Goal: Use online tool/utility: Utilize a website feature to perform a specific function

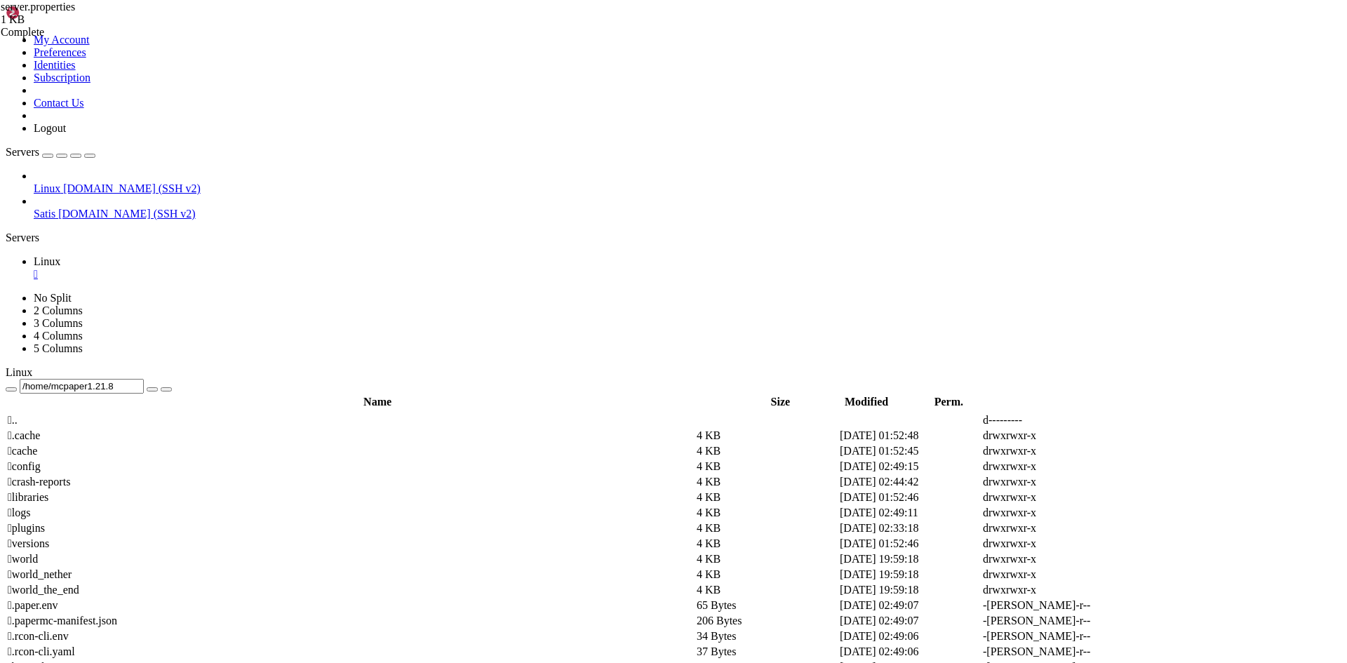
click at [240, 255] on link "Linux " at bounding box center [688, 267] width 1308 height 25
click at [236, 268] on div "" at bounding box center [688, 274] width 1308 height 13
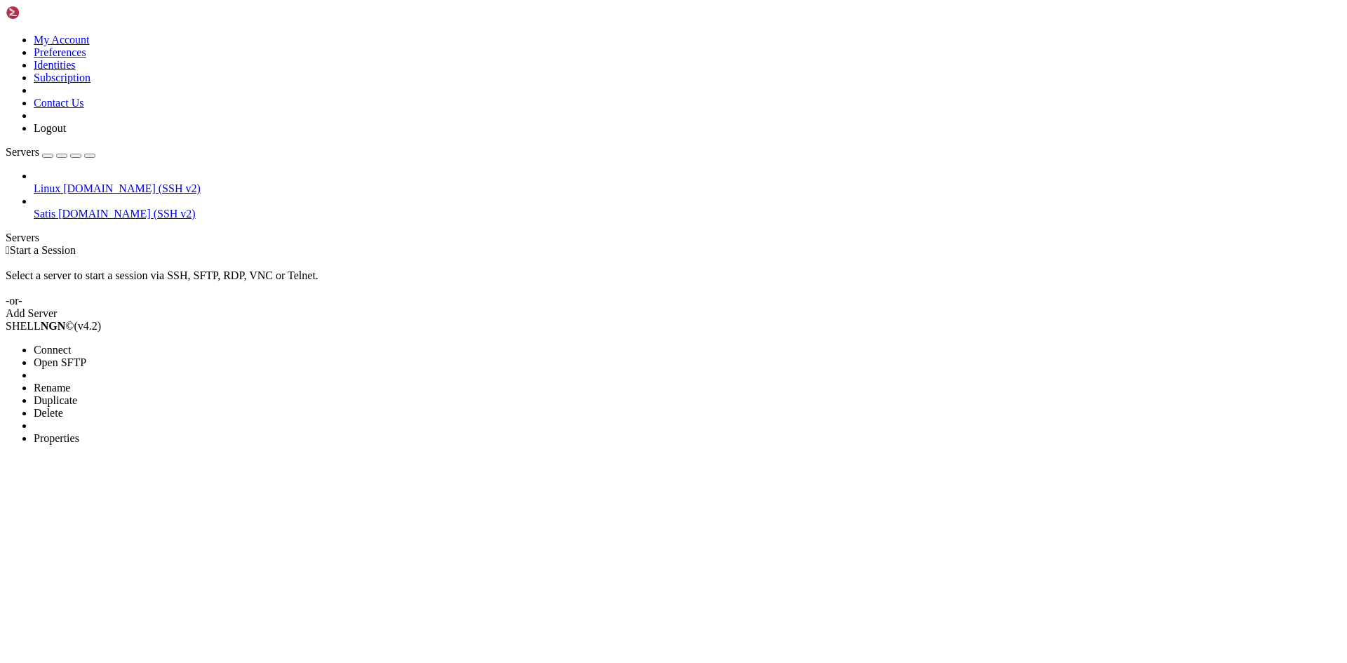
click at [86, 356] on span "Open SFTP" at bounding box center [60, 362] width 53 height 12
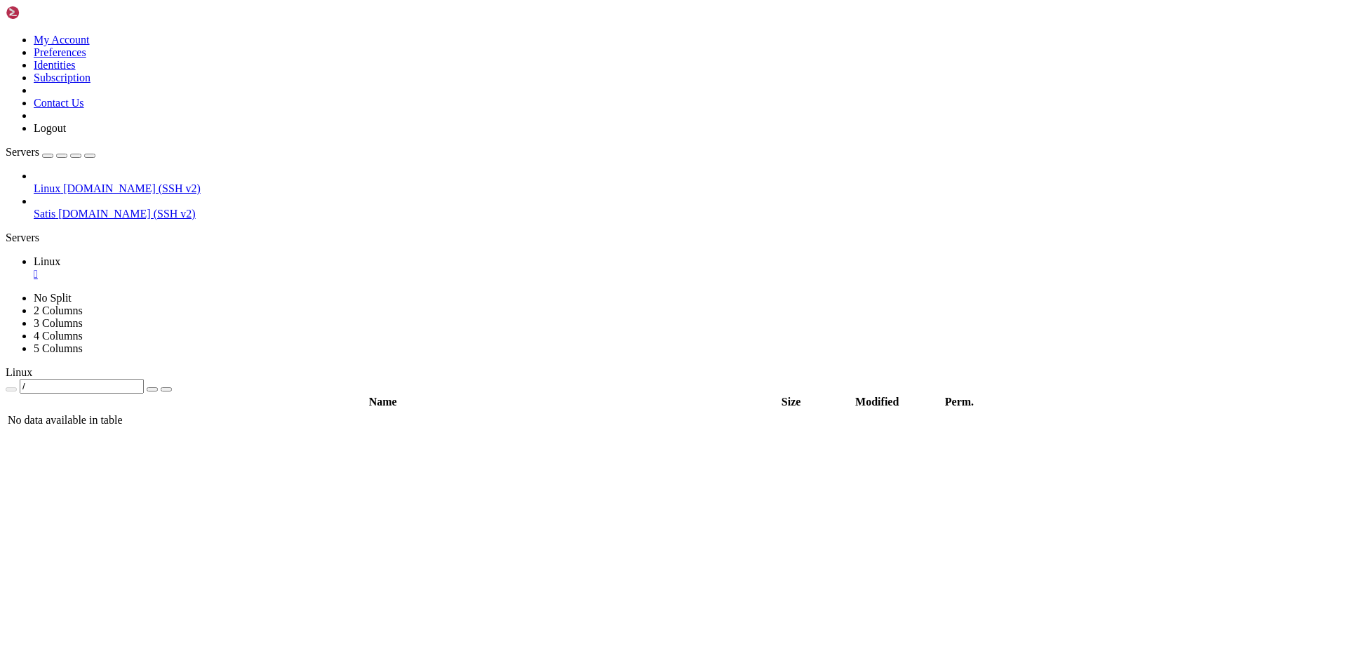
type input "/root"
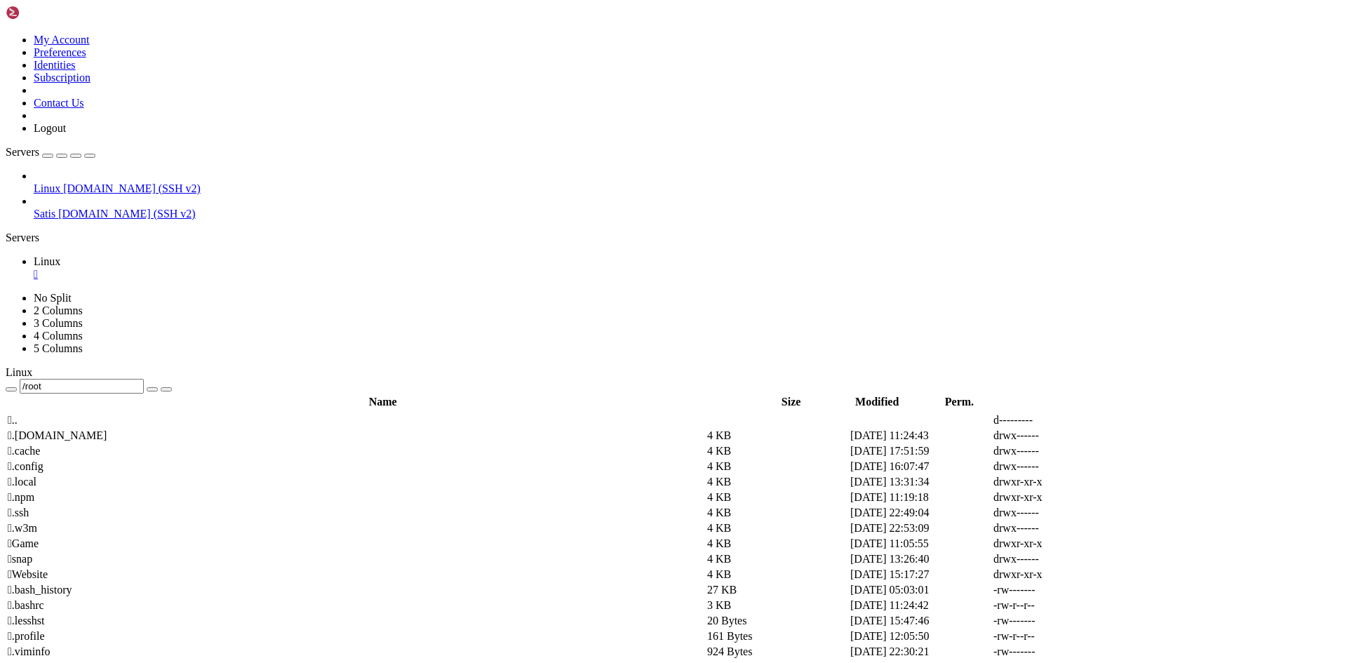
drag, startPoint x: 111, startPoint y: 59, endPoint x: 98, endPoint y: 79, distance: 23.4
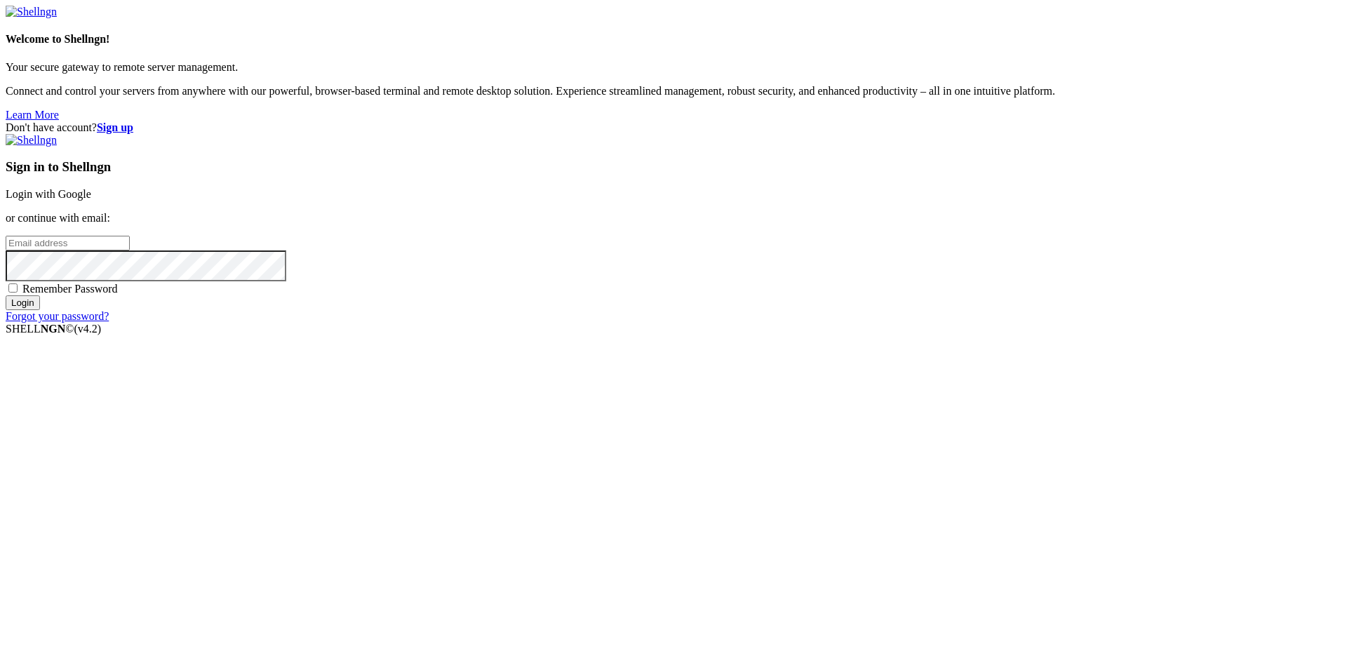
click at [91, 200] on link "Login with Google" at bounding box center [49, 194] width 86 height 12
